Goal: Transaction & Acquisition: Book appointment/travel/reservation

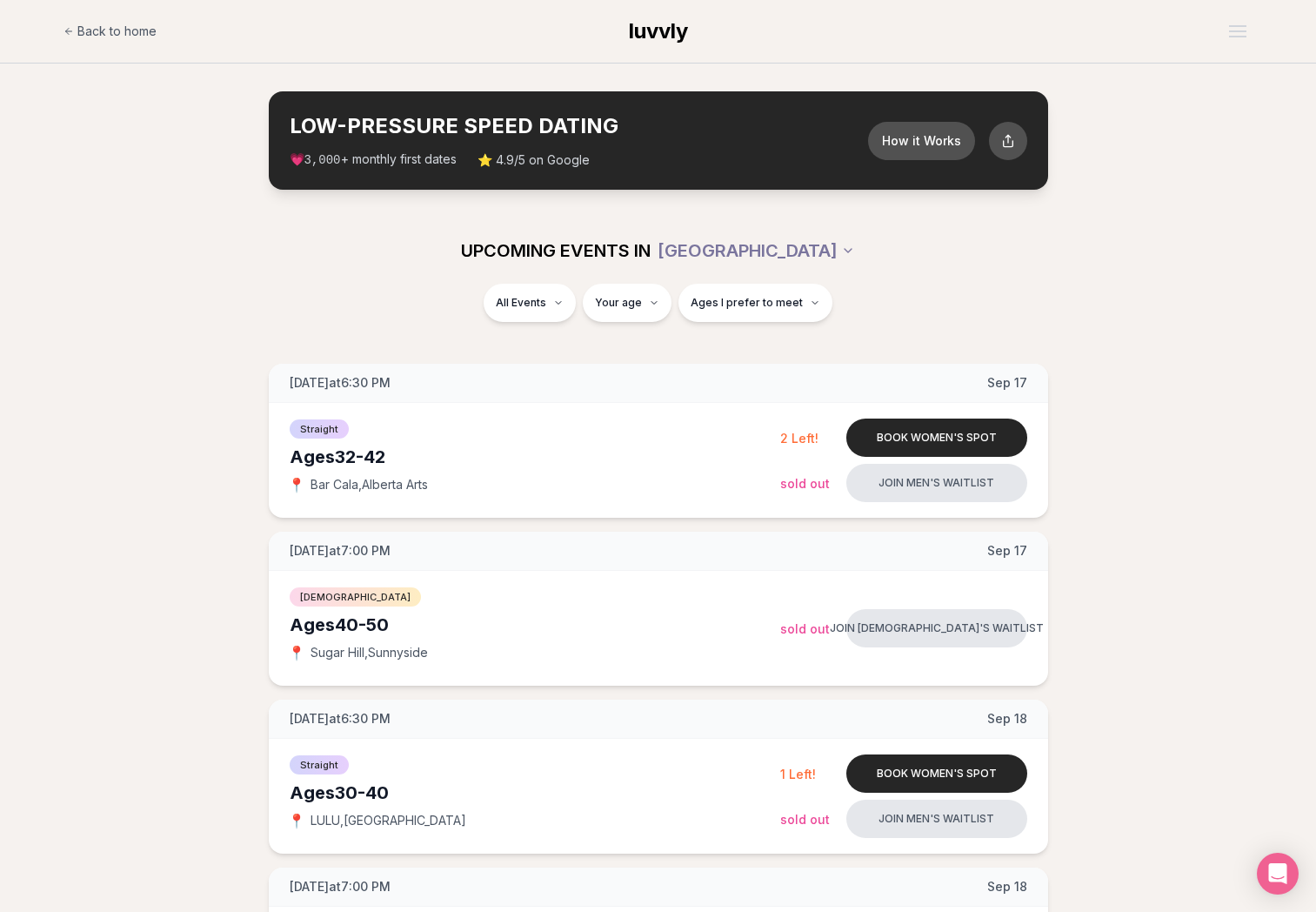
click at [651, 282] on div "UPCOMING EVENTS IN [GEOGRAPHIC_DATA]" at bounding box center [658, 251] width 1002 height 66
type input "**"
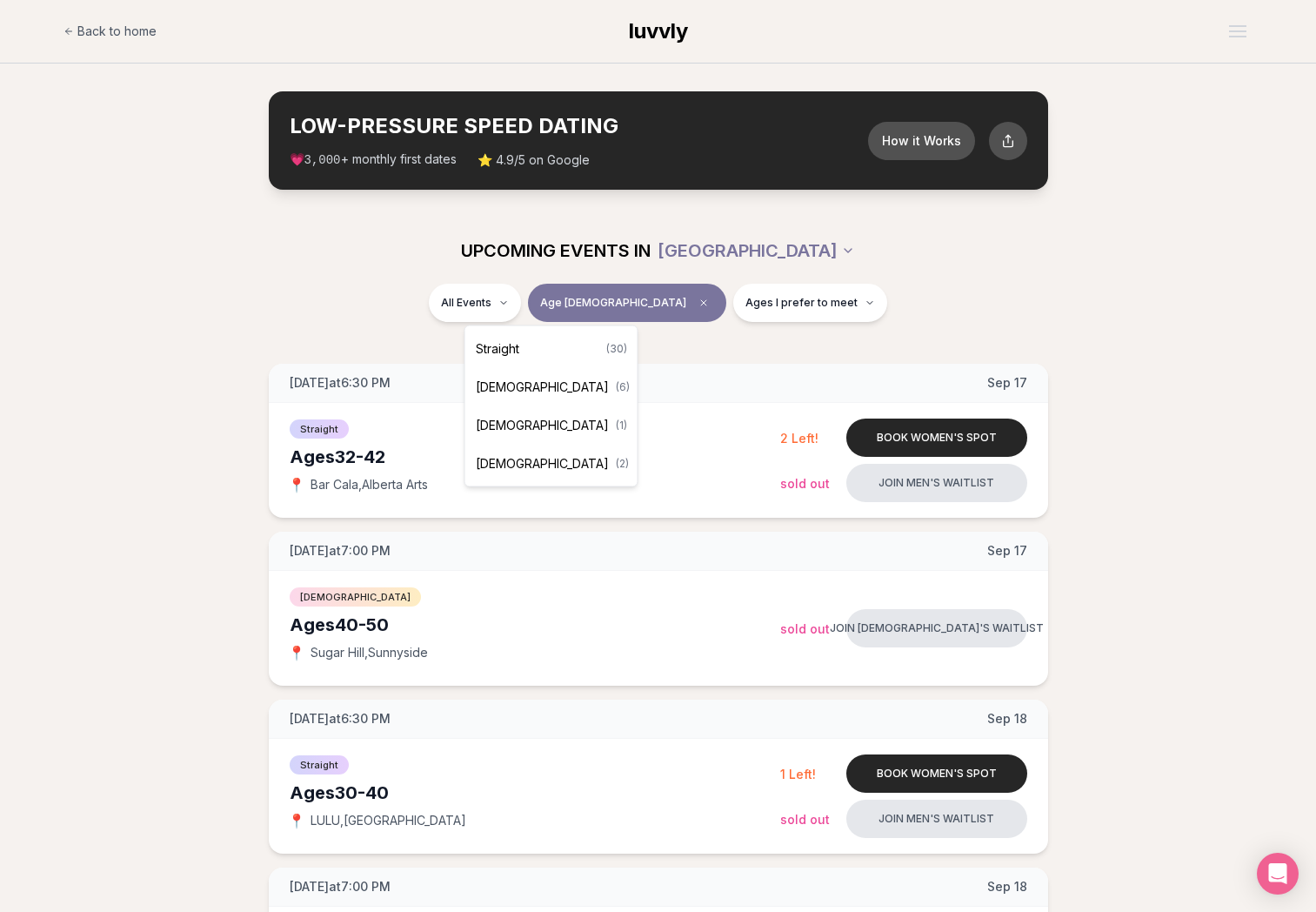
click at [804, 313] on button "Ages I prefer to meet" at bounding box center [810, 302] width 154 height 38
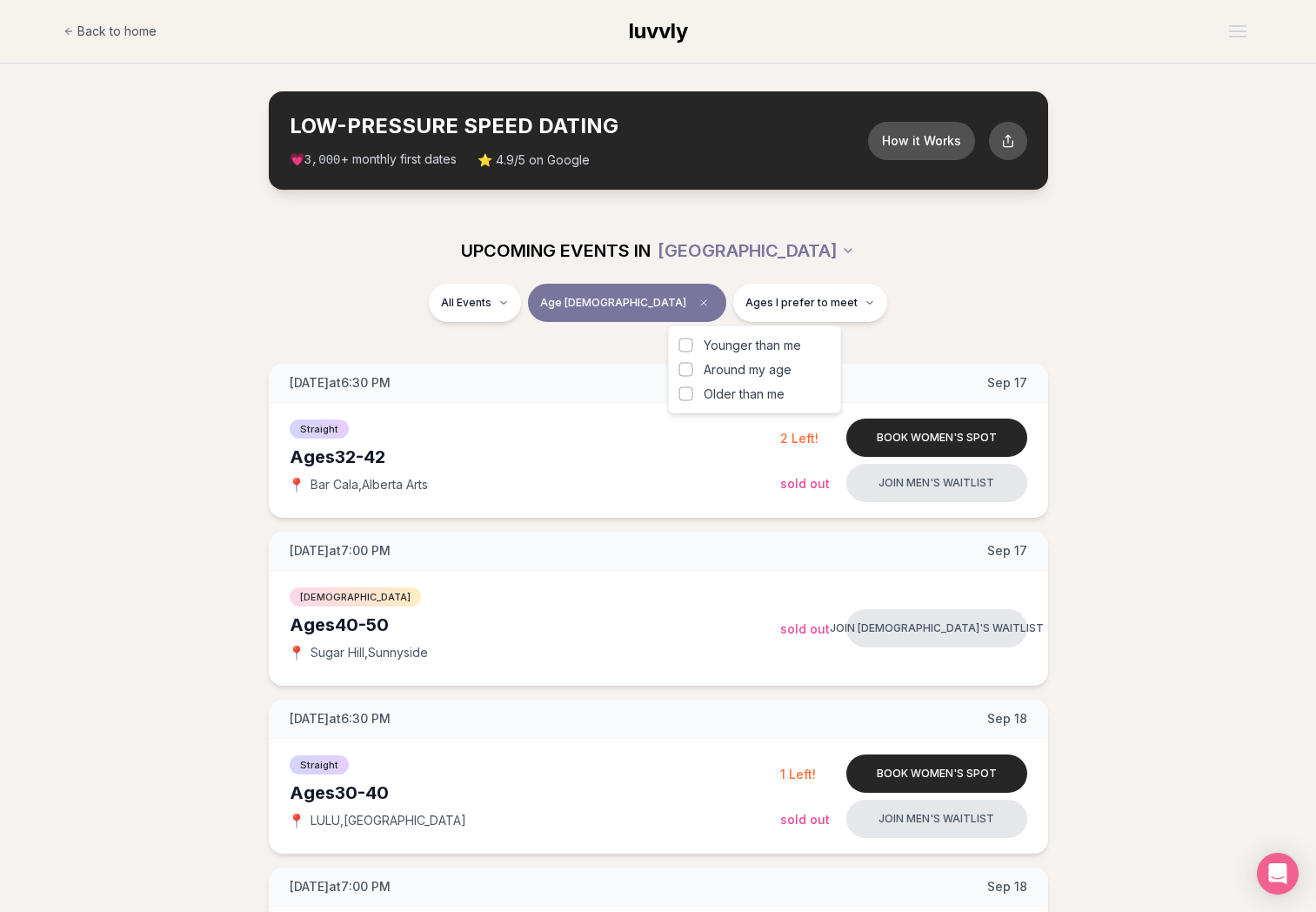
click at [1197, 331] on div "All Events Age [DEMOGRAPHIC_DATA] Ages I prefer to meet" at bounding box center [658, 313] width 1316 height 59
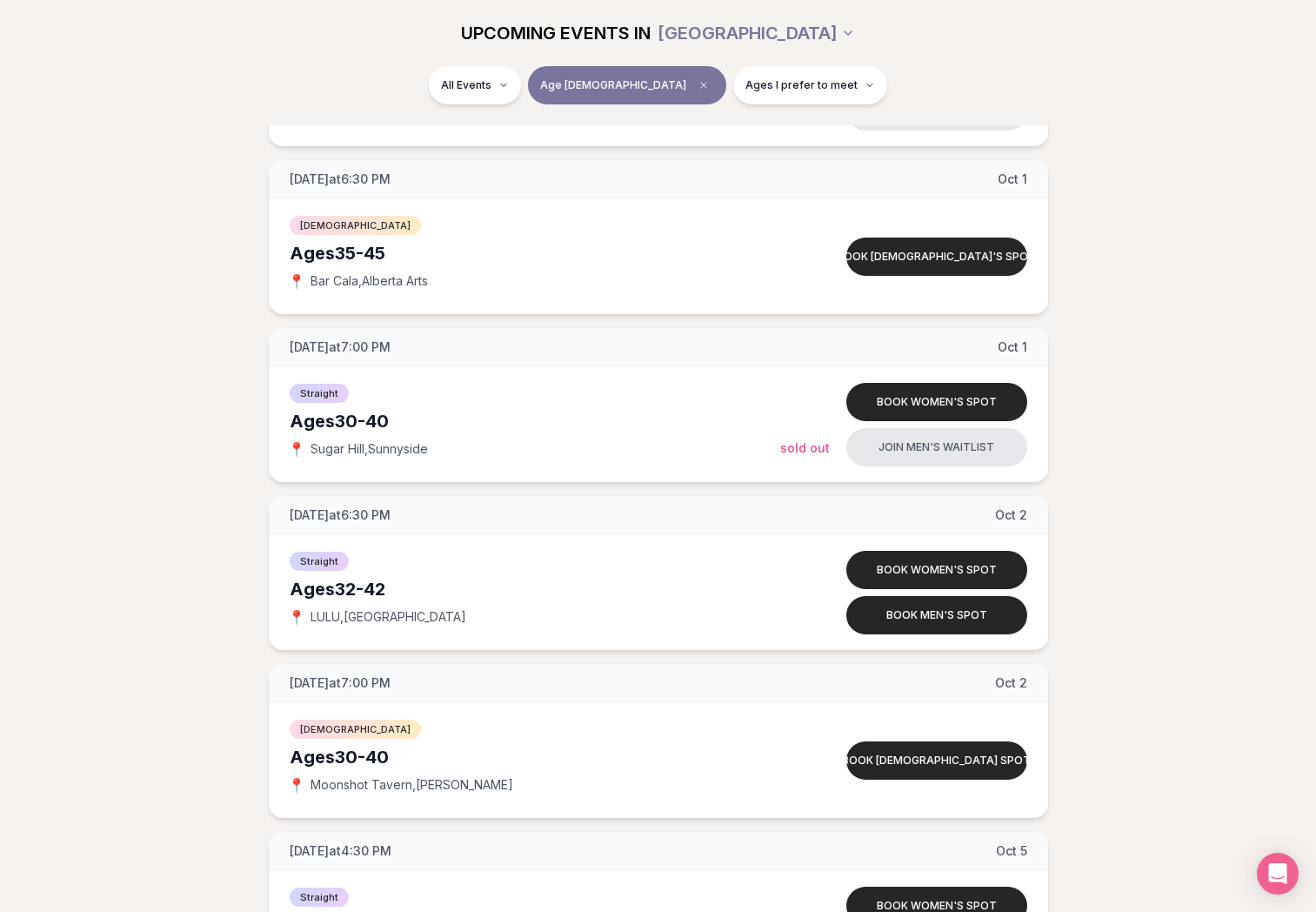
scroll to position [1952, 0]
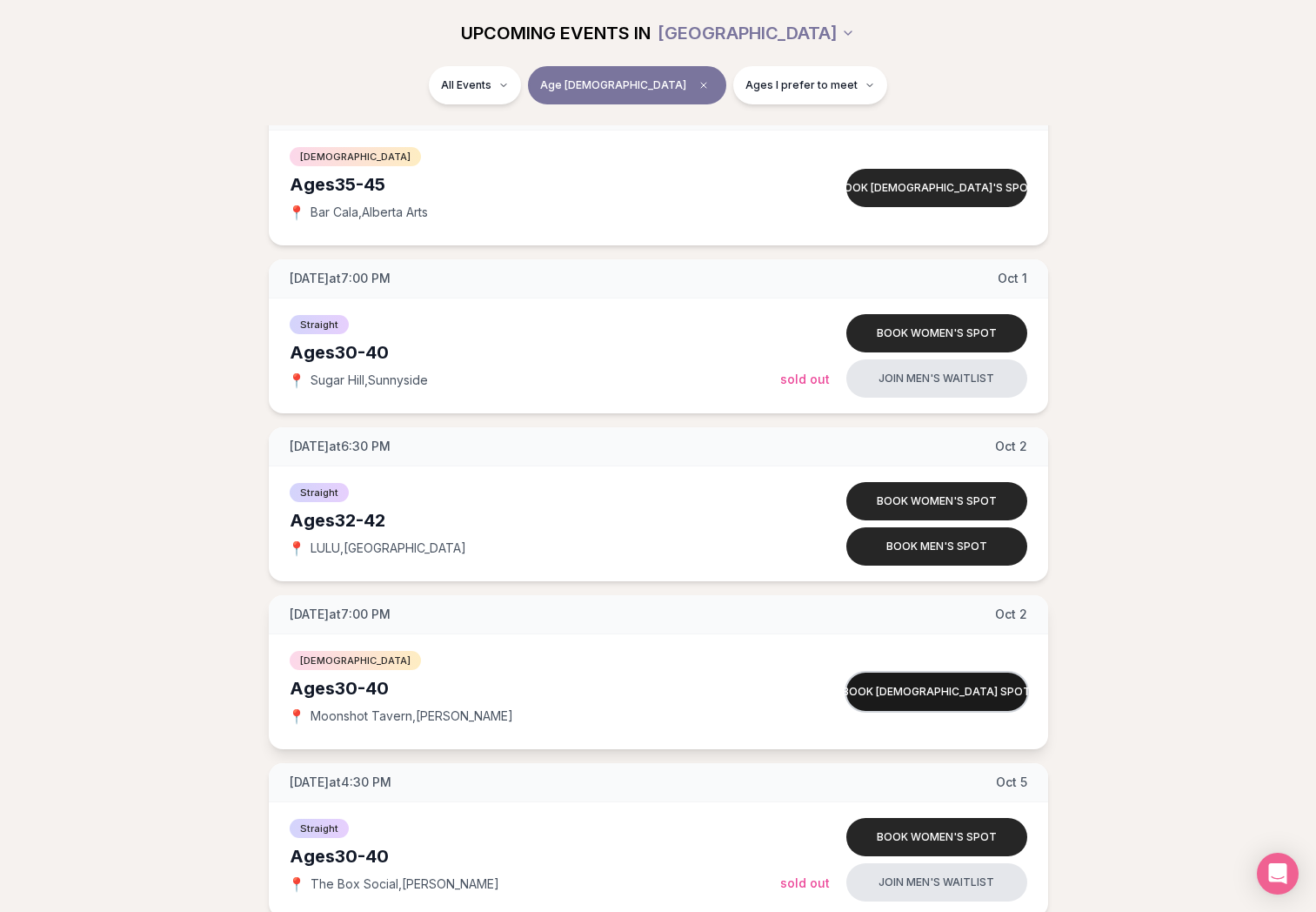
click at [911, 691] on button "Book [DEMOGRAPHIC_DATA] spot" at bounding box center [936, 692] width 181 height 38
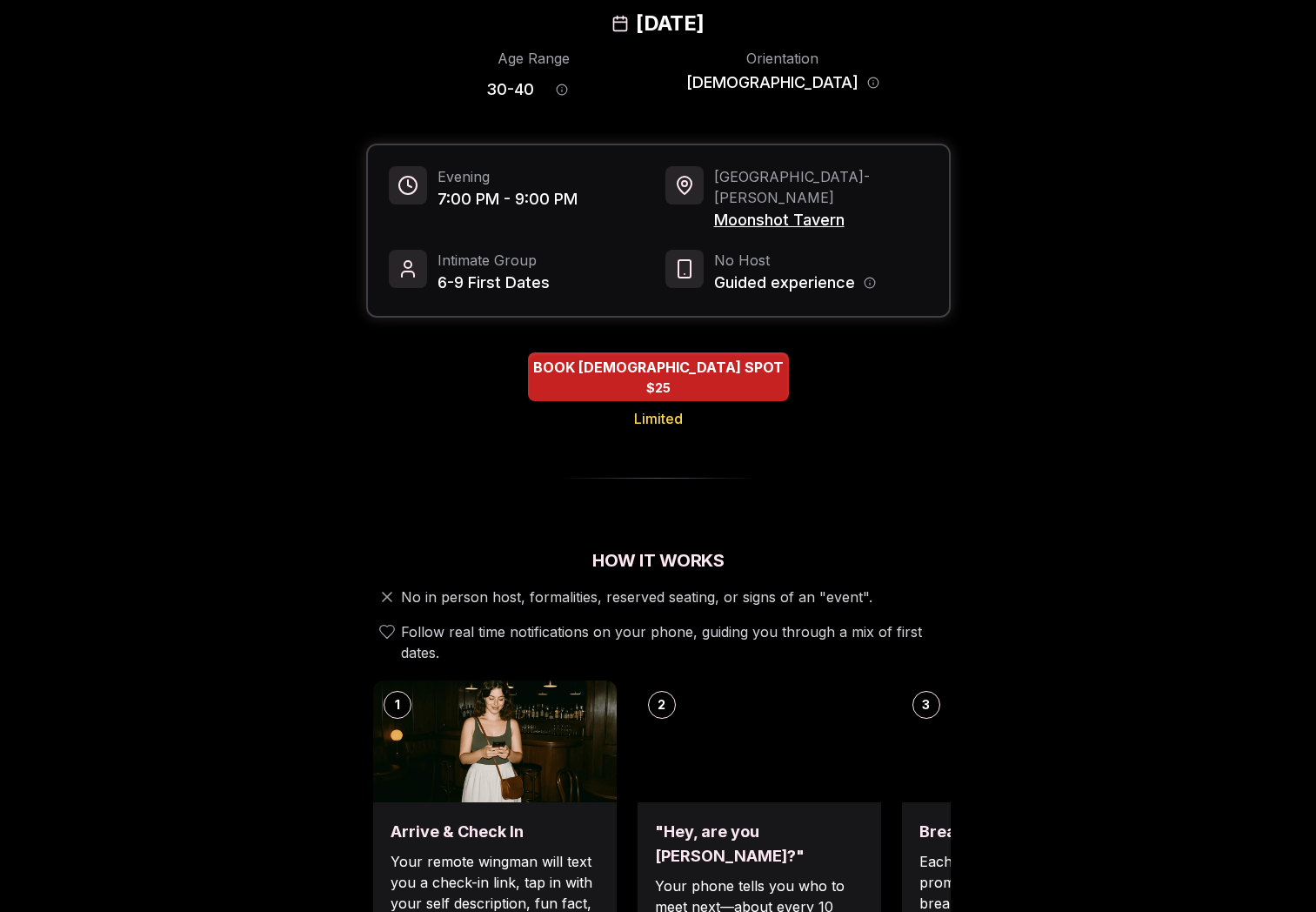
scroll to position [235, 0]
